Goal: Task Accomplishment & Management: Manage account settings

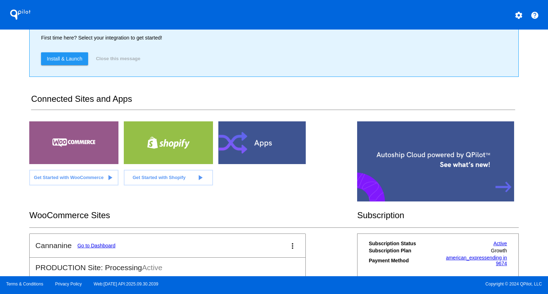
scroll to position [107, 0]
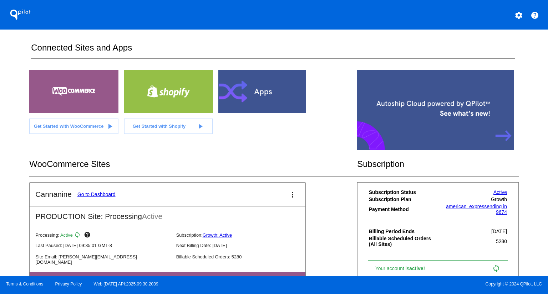
click at [96, 192] on link "Go to Dashboard" at bounding box center [96, 195] width 38 height 6
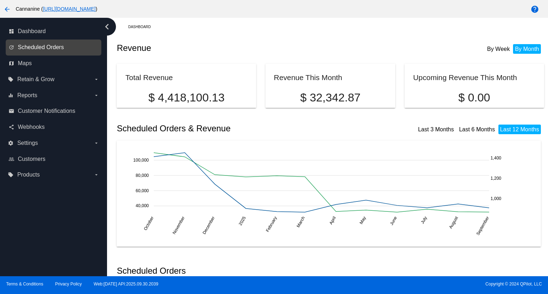
click at [63, 45] on span "Scheduled Orders" at bounding box center [41, 47] width 46 height 6
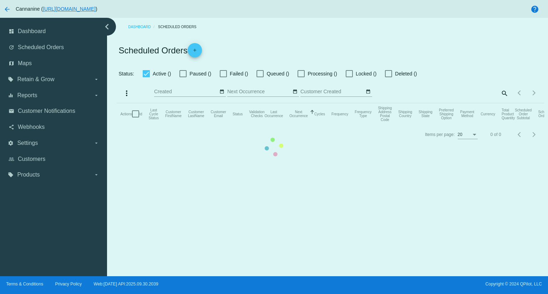
checkbox input "true"
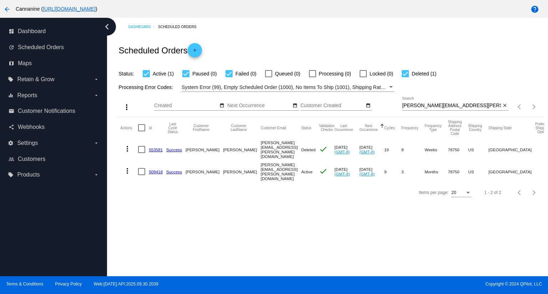
click at [462, 105] on input "[PERSON_NAME][EMAIL_ADDRESS][PERSON_NAME][DOMAIN_NAME]" at bounding box center [451, 106] width 99 height 6
drag, startPoint x: 466, startPoint y: 106, endPoint x: 369, endPoint y: 96, distance: 97.1
click at [369, 96] on div "more_vert Oct Jan Feb Mar [DATE]" at bounding box center [330, 104] width 427 height 25
paste input "trippn1219@me"
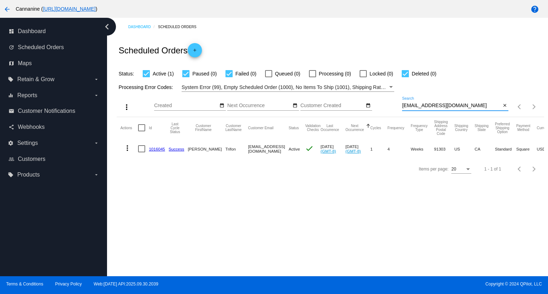
type input "[EMAIL_ADDRESS][DOMAIN_NAME]"
click at [127, 147] on mat-icon "more_vert" at bounding box center [127, 148] width 9 height 9
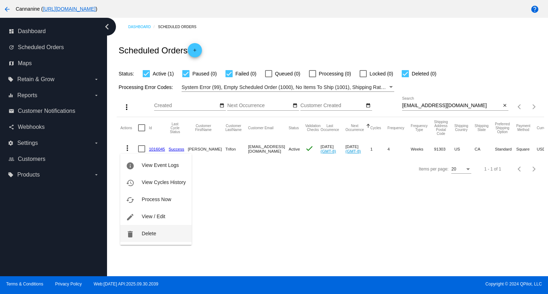
click at [157, 236] on button "delete Delete" at bounding box center [155, 233] width 71 height 17
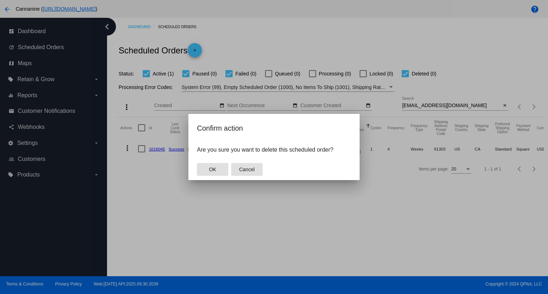
click at [251, 167] on span "Cancel" at bounding box center [247, 170] width 16 height 6
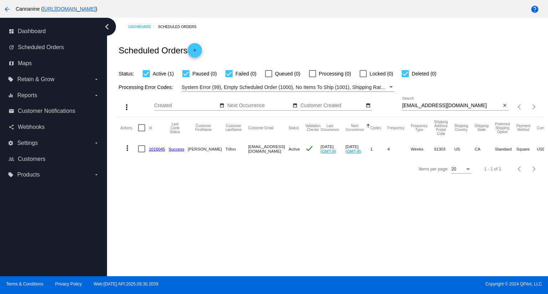
drag, startPoint x: 126, startPoint y: 150, endPoint x: 129, endPoint y: 145, distance: 5.1
click at [126, 150] on mat-icon "more_vert" at bounding box center [127, 148] width 9 height 9
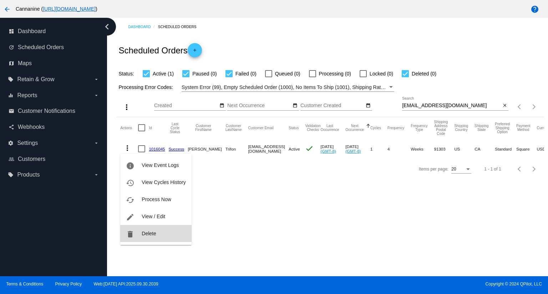
click at [163, 234] on button "delete Delete" at bounding box center [155, 233] width 71 height 17
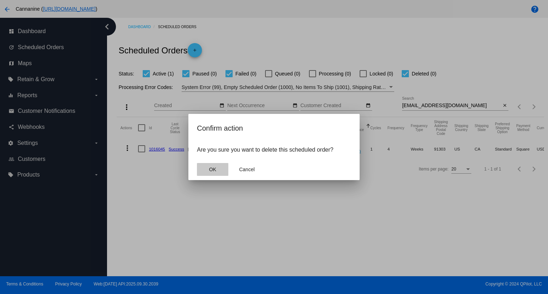
drag, startPoint x: 219, startPoint y: 169, endPoint x: 206, endPoint y: 161, distance: 15.4
click at [219, 169] on button "OK" at bounding box center [212, 169] width 31 height 13
